Goal: Task Accomplishment & Management: Manage account settings

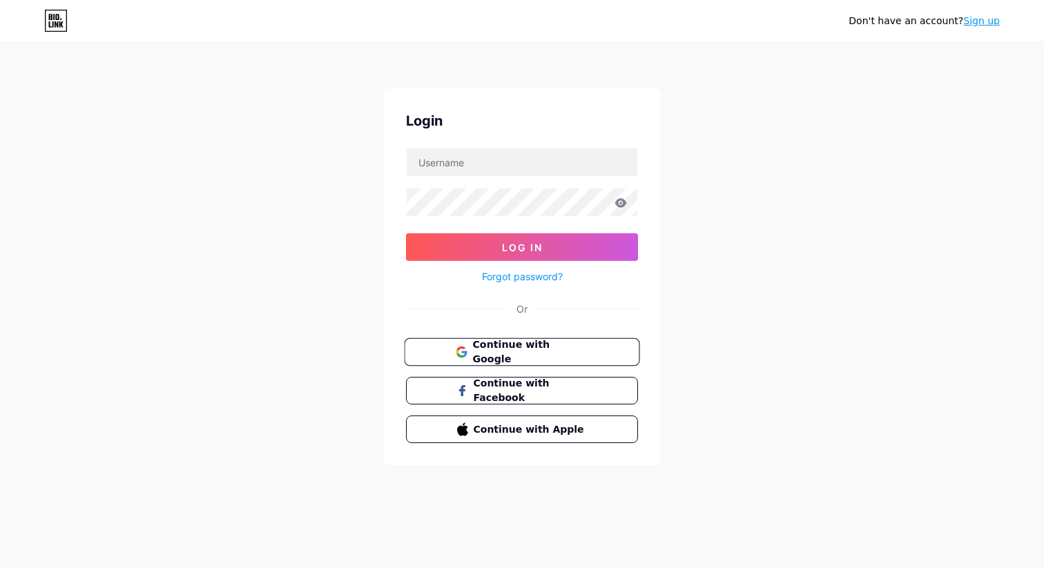
click at [450, 363] on button "Continue with Google" at bounding box center [521, 352] width 235 height 28
click at [473, 363] on button "Continue with Google" at bounding box center [521, 352] width 235 height 28
click at [456, 347] on icon at bounding box center [461, 352] width 11 height 11
click at [478, 161] on input "text" at bounding box center [522, 162] width 231 height 28
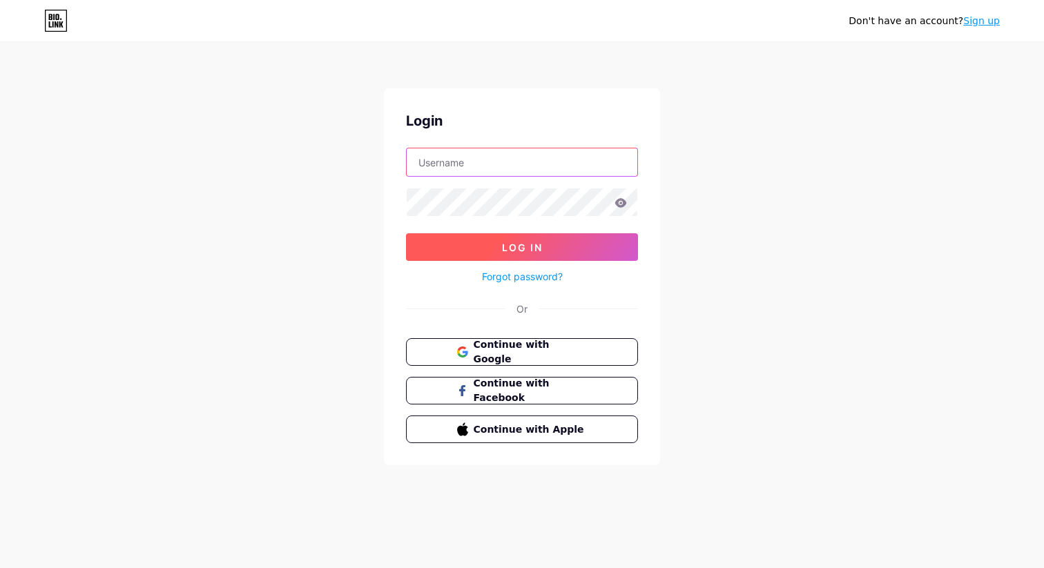
type input "touchretouch"
click at [502, 242] on span "Log In" at bounding box center [522, 248] width 41 height 12
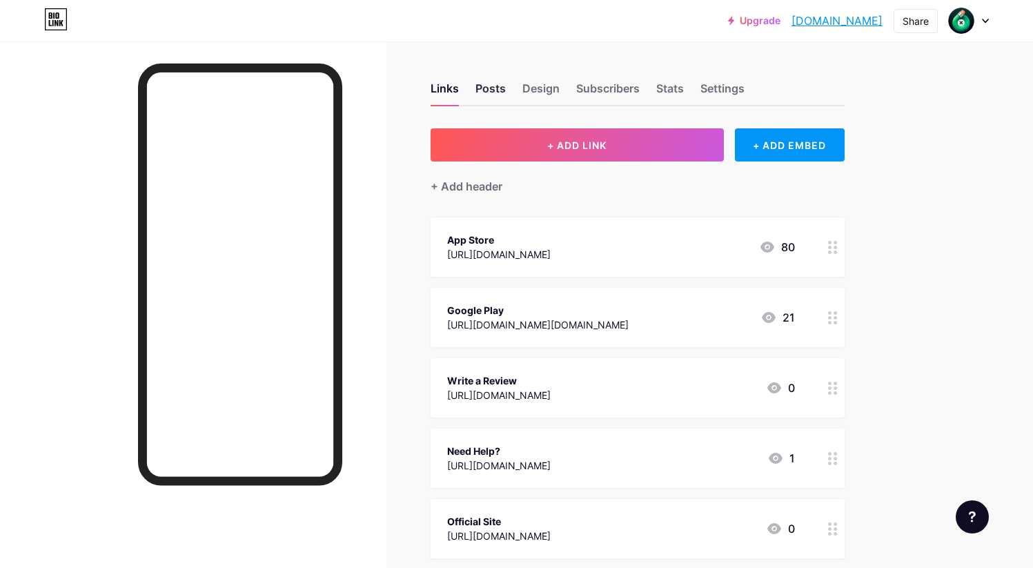
click at [500, 89] on div "Posts" at bounding box center [491, 92] width 30 height 25
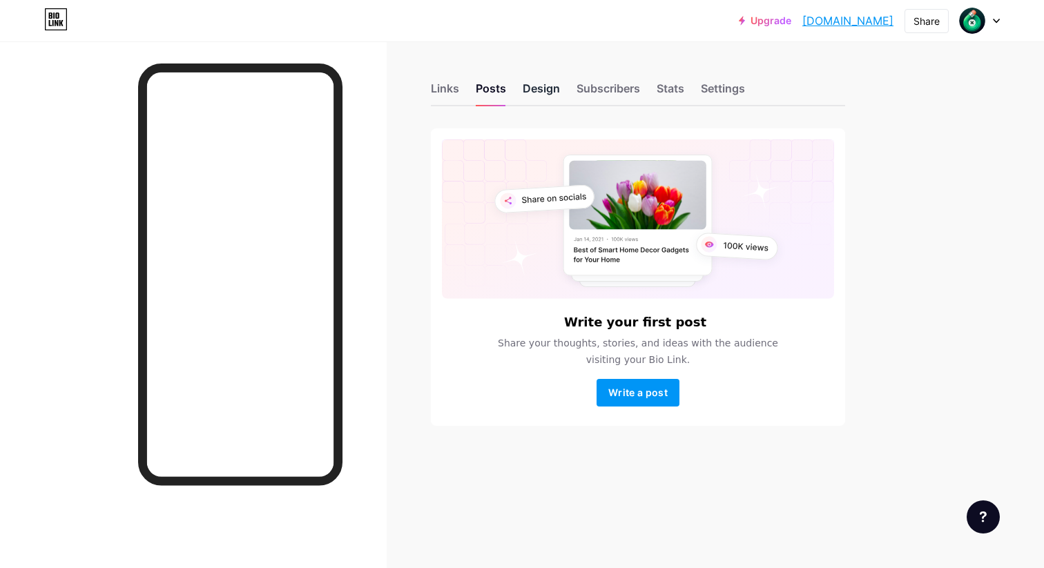
click at [546, 86] on div "Design" at bounding box center [541, 92] width 37 height 25
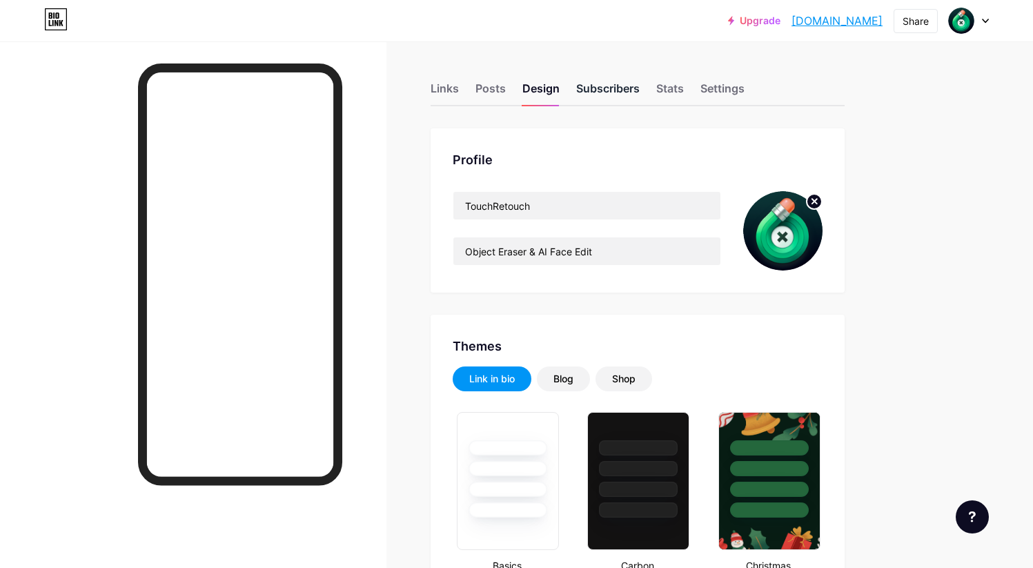
type input "#111b22"
type input "#37de99"
type input "#ffffff"
click at [595, 90] on div "Subscribers" at bounding box center [608, 92] width 64 height 25
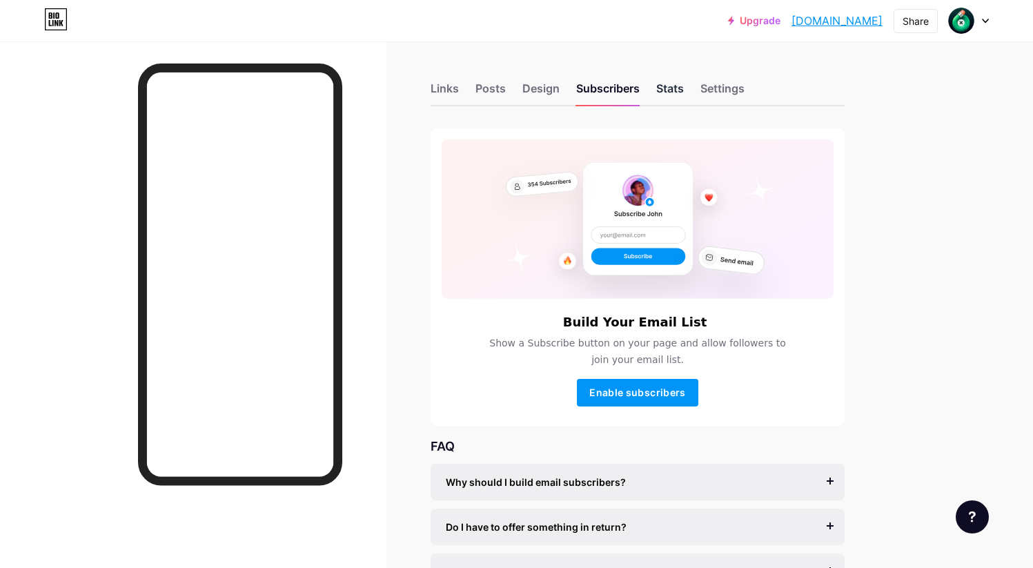
click at [679, 86] on div "Stats" at bounding box center [670, 92] width 28 height 25
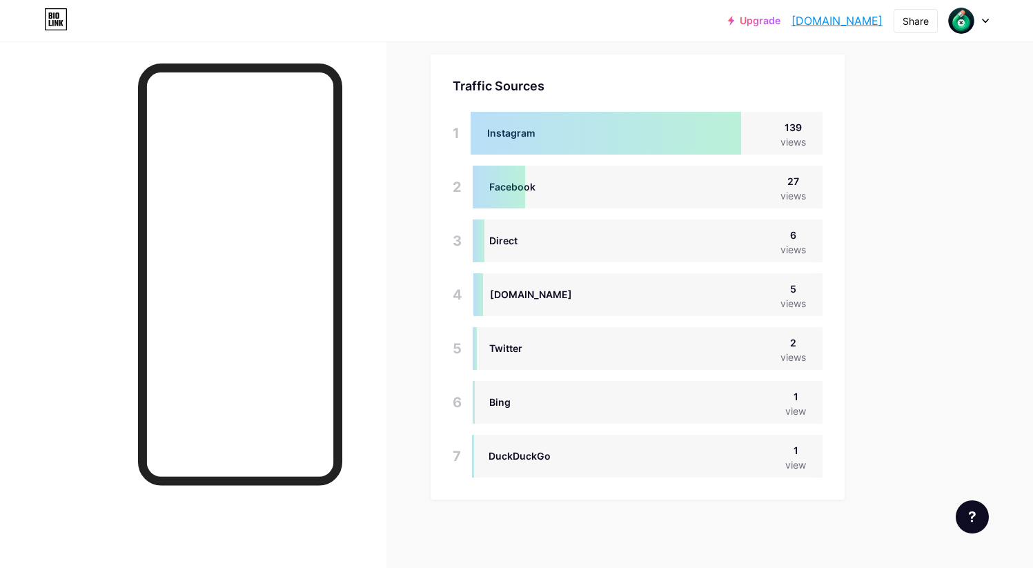
scroll to position [1262, 0]
click at [707, 131] on div at bounding box center [606, 133] width 271 height 43
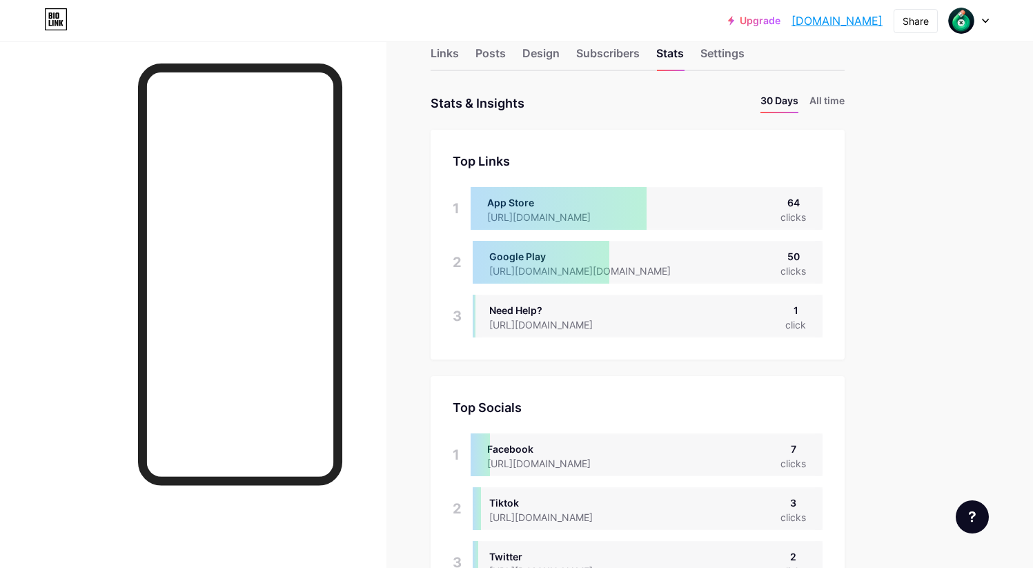
scroll to position [36, 0]
click at [827, 99] on li "All time" at bounding box center [827, 103] width 35 height 20
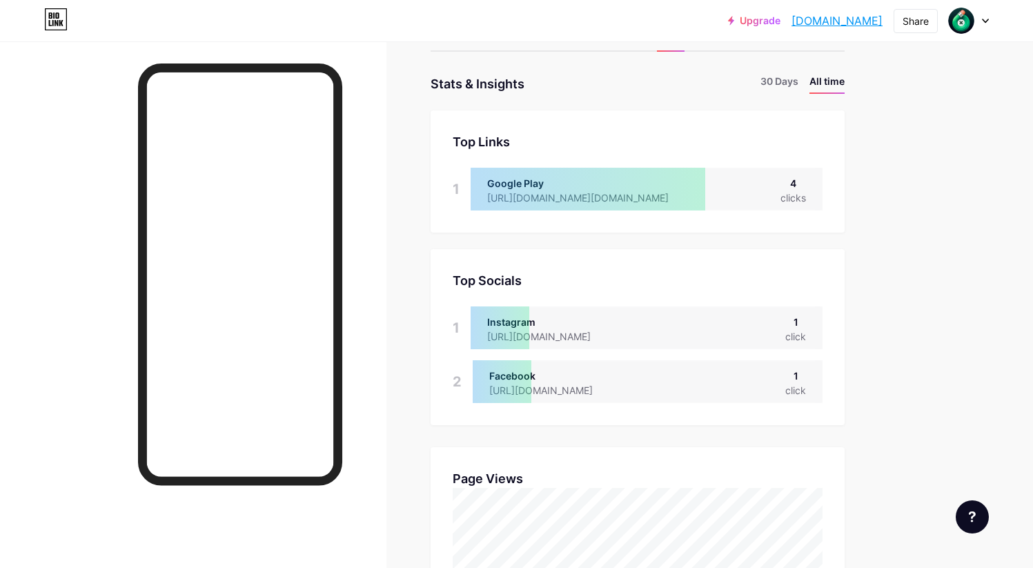
scroll to position [19, 0]
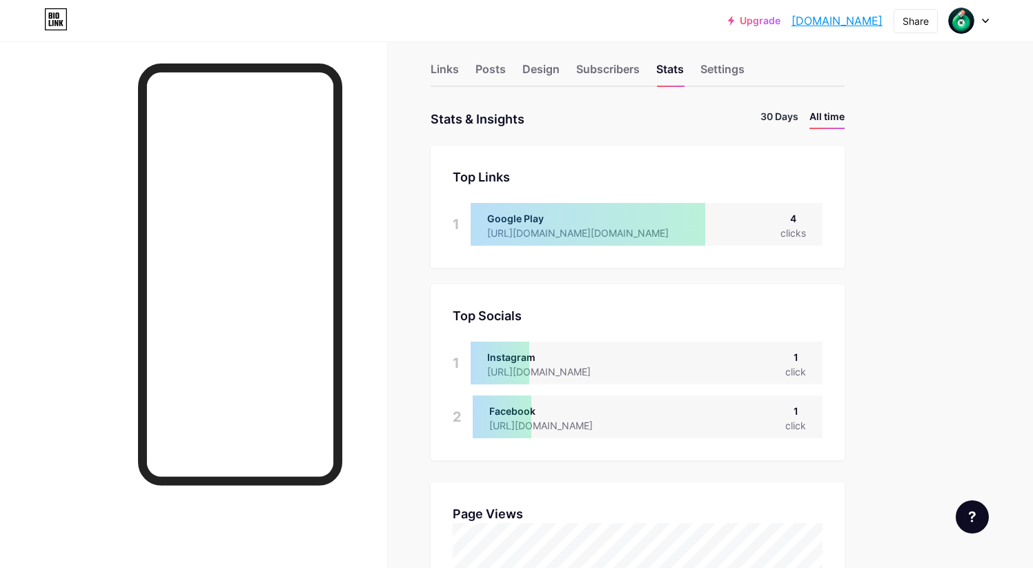
click at [780, 113] on li "30 Days" at bounding box center [780, 119] width 38 height 20
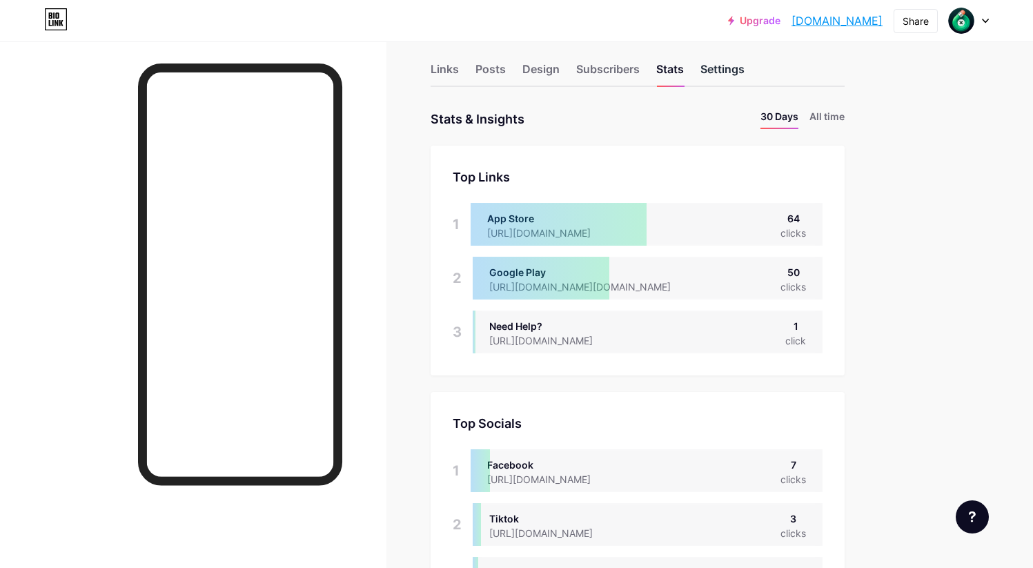
scroll to position [568, 1033]
